Goal: Information Seeking & Learning: Learn about a topic

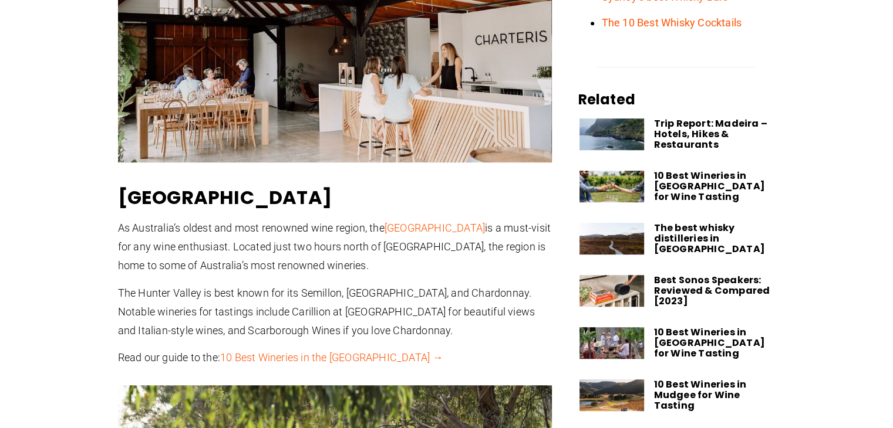
scroll to position [745, 0]
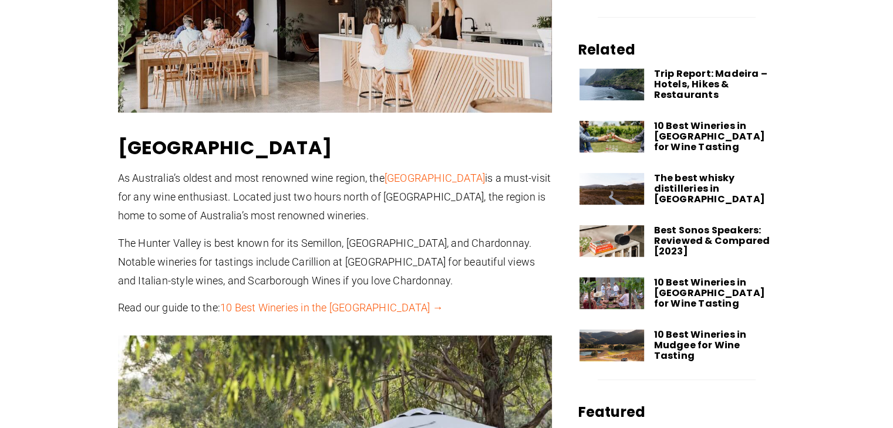
click at [346, 308] on link "10 Best Wineries in the [GEOGRAPHIC_DATA] →" at bounding box center [331, 308] width 223 height 12
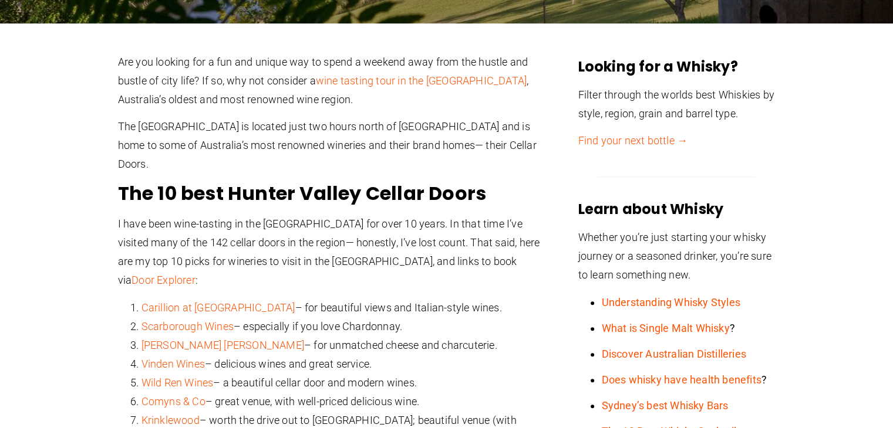
scroll to position [411, 0]
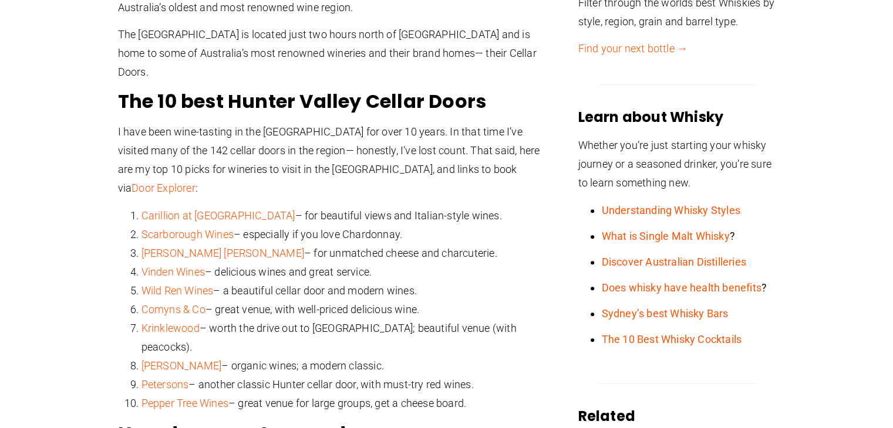
click at [219, 210] on link "Carillion at Tallavera Grove" at bounding box center [218, 216] width 154 height 12
click at [207, 228] on link "Scarborough Wines" at bounding box center [187, 234] width 92 height 12
click at [179, 247] on link "Usher Tinkler" at bounding box center [222, 253] width 163 height 12
click at [183, 266] on link "Vinden Wines" at bounding box center [172, 272] width 63 height 12
click at [184, 285] on link "Wild Ren Wines" at bounding box center [177, 291] width 72 height 12
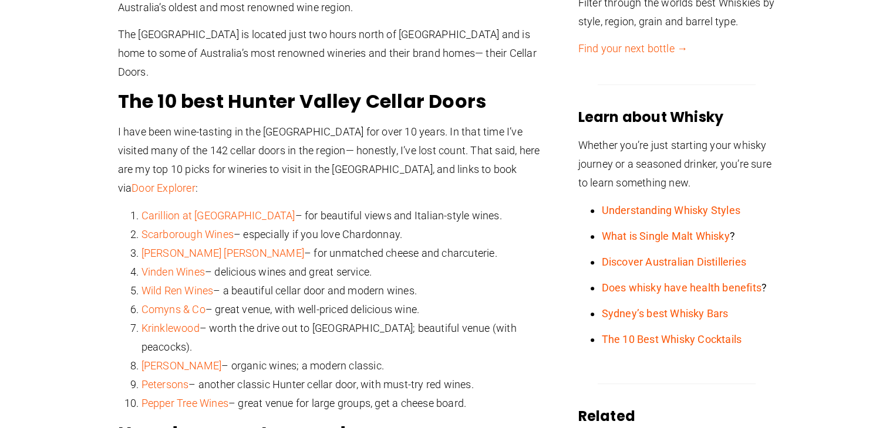
click at [183, 303] on link "Comyns & Co" at bounding box center [173, 309] width 64 height 12
click at [177, 322] on link "Krinklewood" at bounding box center [170, 328] width 58 height 12
click at [174, 360] on link "Tamburlaine" at bounding box center [181, 366] width 80 height 12
click at [171, 379] on link "Petersons" at bounding box center [165, 385] width 48 height 12
click at [176, 397] on link "Pepper Tree Wines" at bounding box center [184, 403] width 87 height 12
